Goal: Information Seeking & Learning: Check status

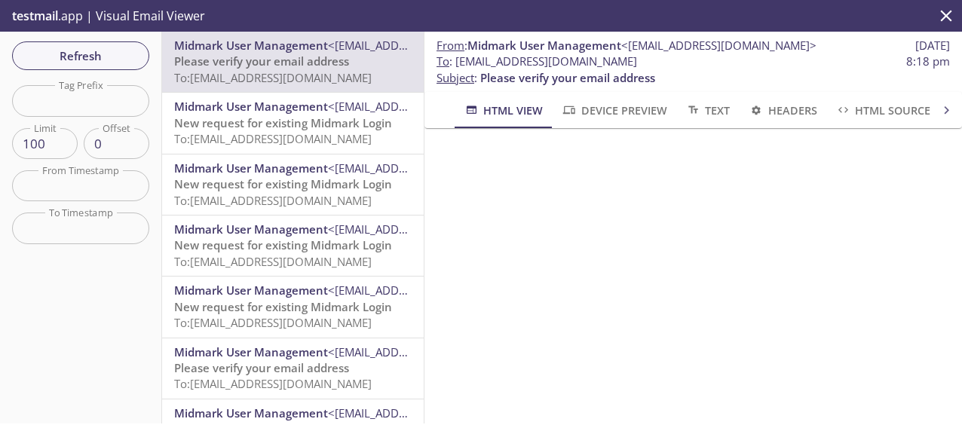
click at [57, 48] on span "Refresh" at bounding box center [80, 56] width 113 height 20
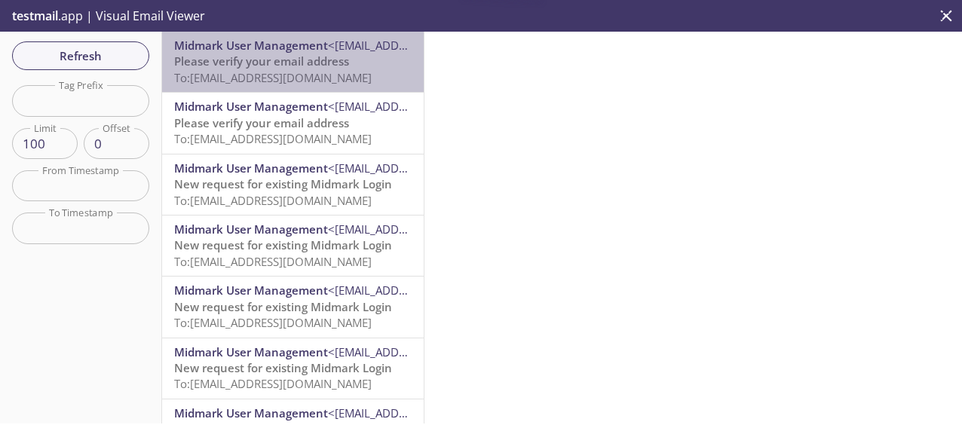
click at [308, 62] on span "Please verify your email address" at bounding box center [261, 61] width 175 height 15
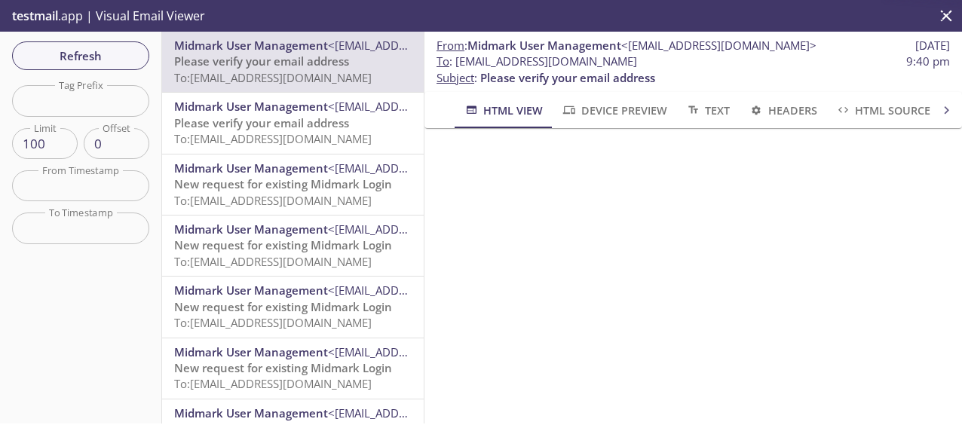
scroll to position [176, 0]
click at [65, 60] on span "Refresh" at bounding box center [80, 56] width 113 height 20
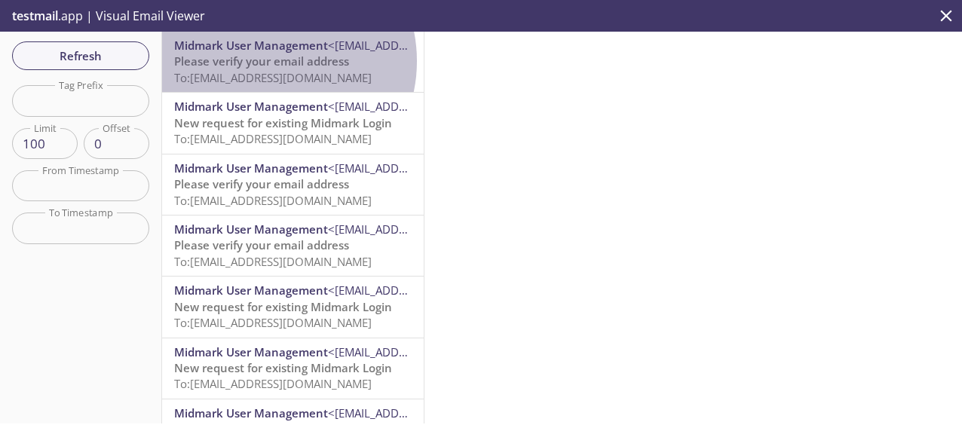
click at [268, 61] on span "Please verify your email address" at bounding box center [261, 61] width 175 height 15
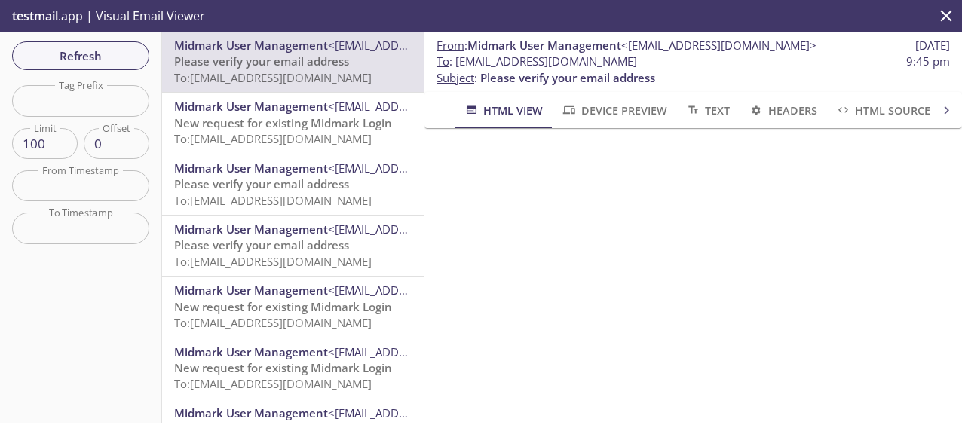
scroll to position [176, 0]
click at [81, 61] on span "Refresh" at bounding box center [80, 56] width 113 height 20
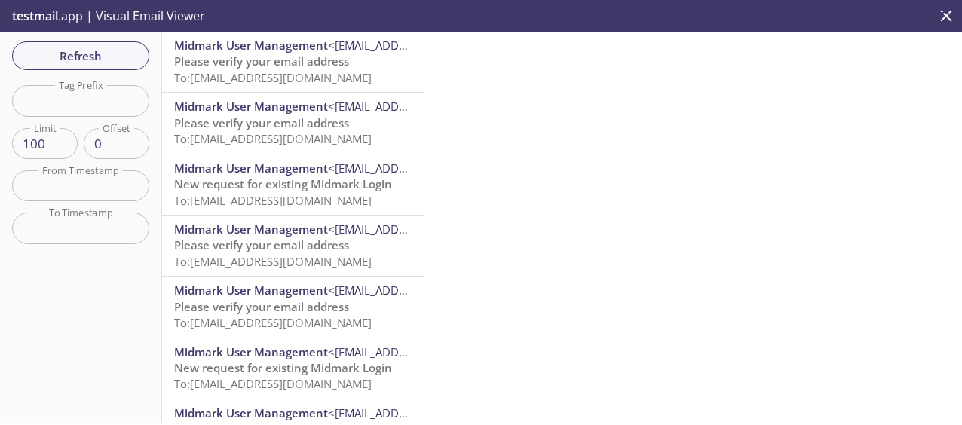
click at [321, 65] on span "Please verify your email address" at bounding box center [261, 61] width 175 height 15
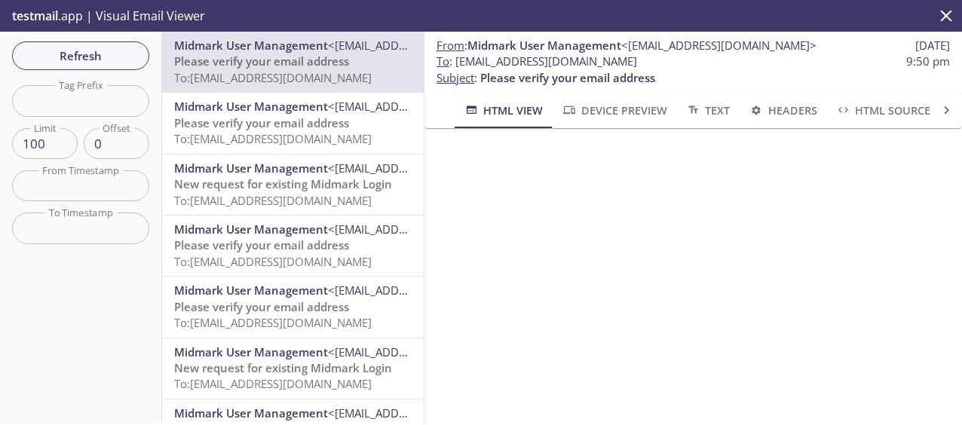
scroll to position [176, 0]
